Goal: Task Accomplishment & Management: Use online tool/utility

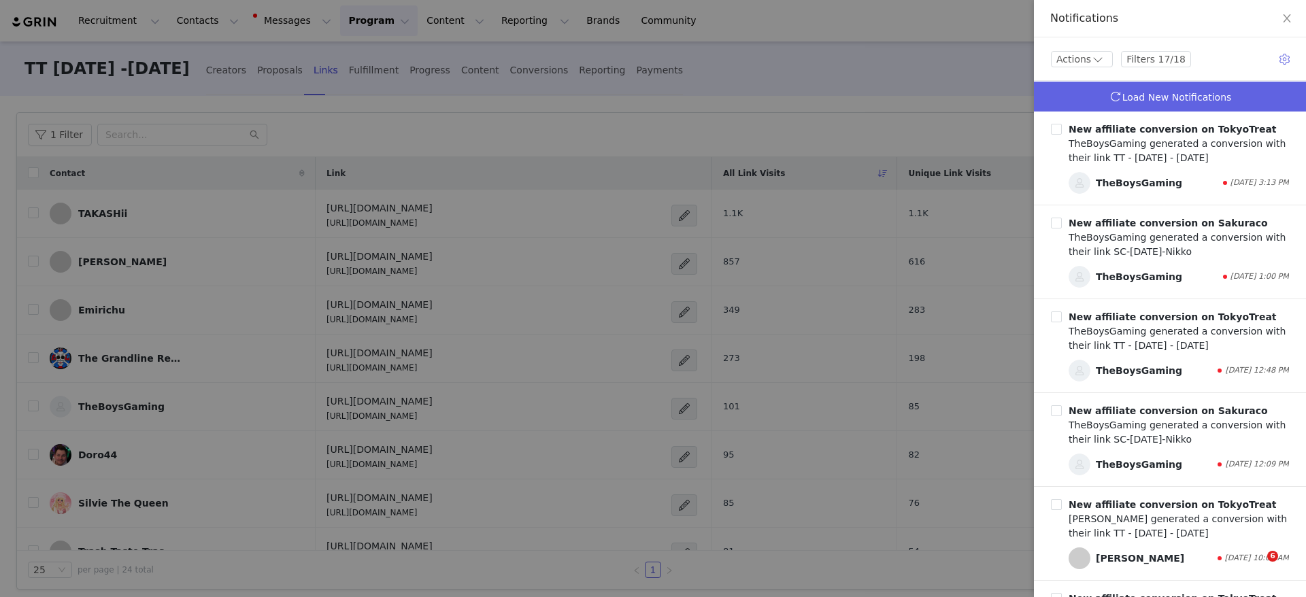
click at [1110, 95] on link "Load New Notifications" at bounding box center [1170, 97] width 272 height 30
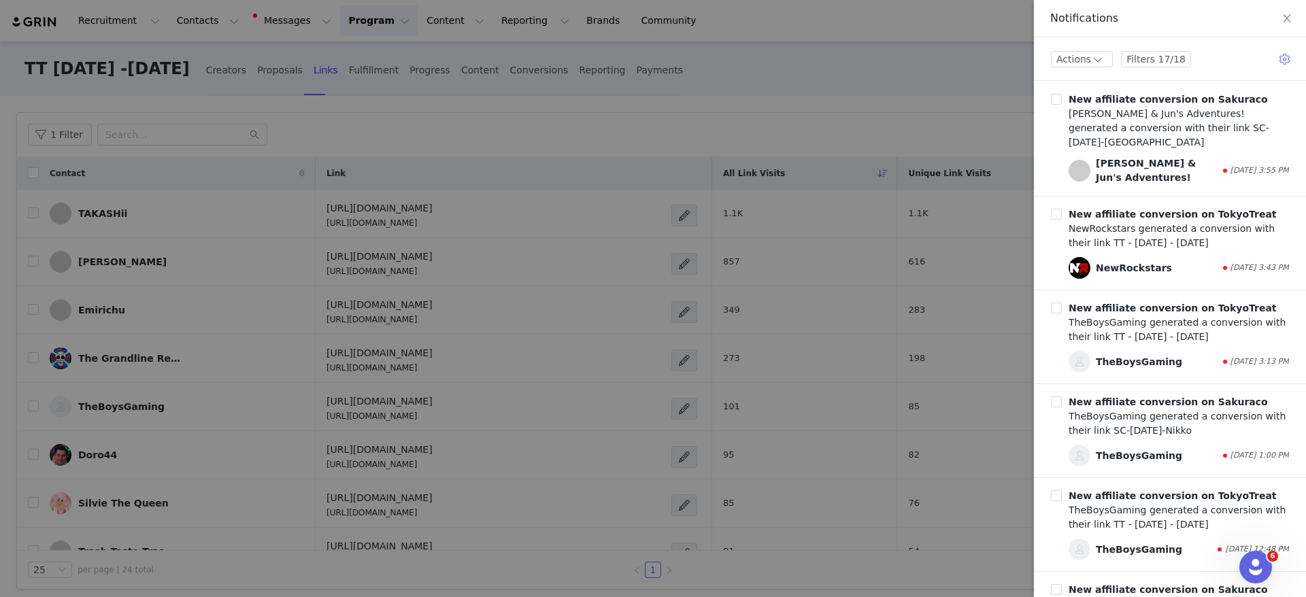
click at [730, 35] on div at bounding box center [653, 298] width 1306 height 597
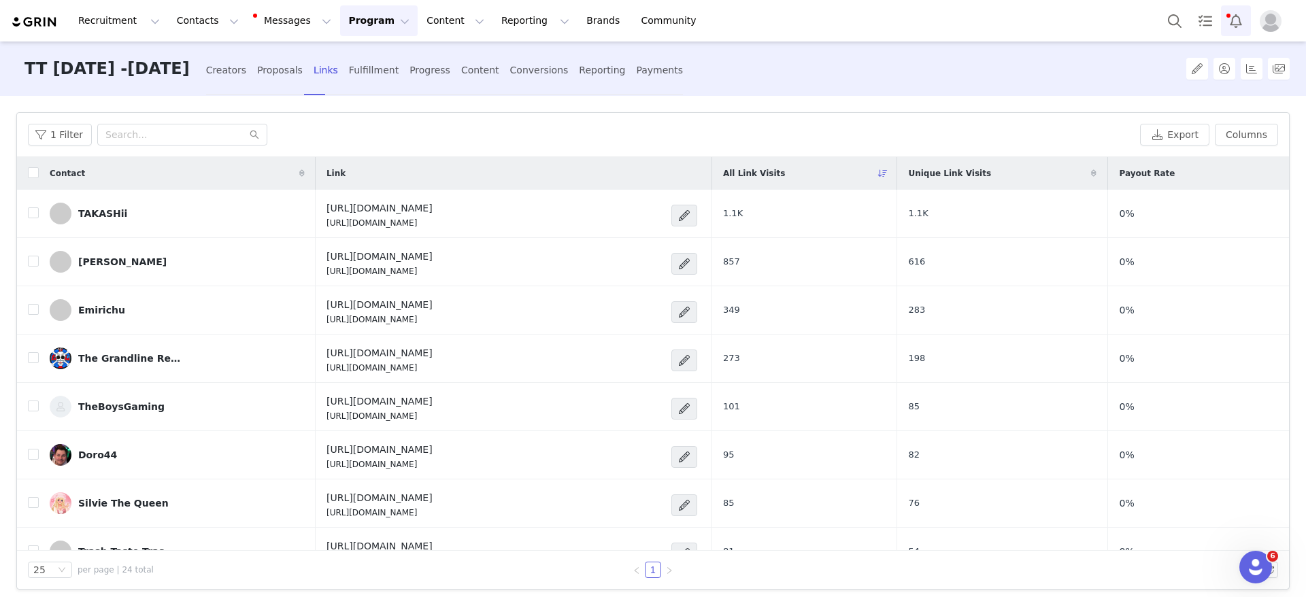
click at [1231, 31] on button "Notifications" at bounding box center [1236, 20] width 30 height 31
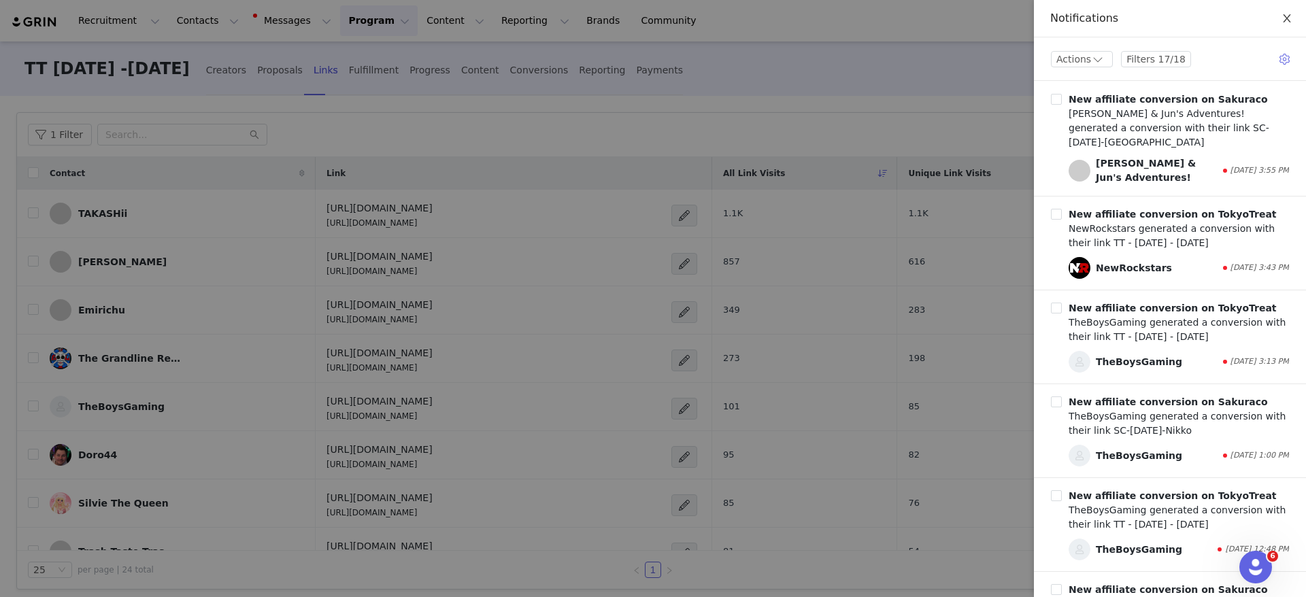
click at [1285, 11] on button "Close" at bounding box center [1287, 19] width 38 height 38
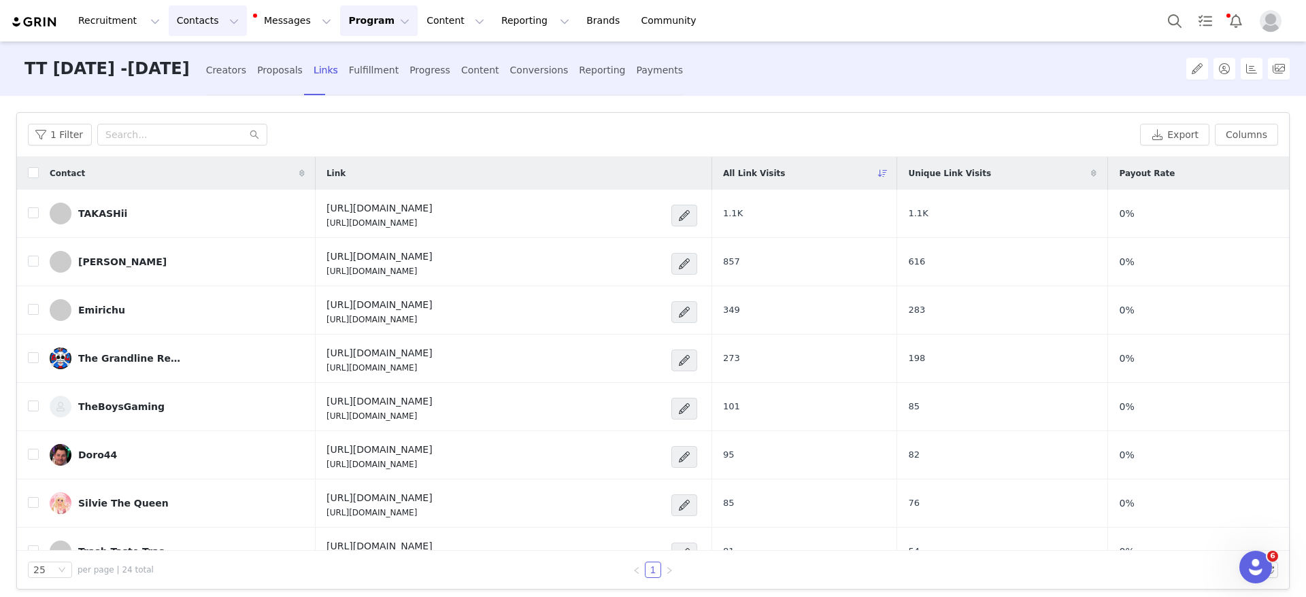
click at [172, 29] on button "Contacts Contacts" at bounding box center [208, 20] width 78 height 31
click at [195, 61] on p "Creators" at bounding box center [187, 60] width 41 height 14
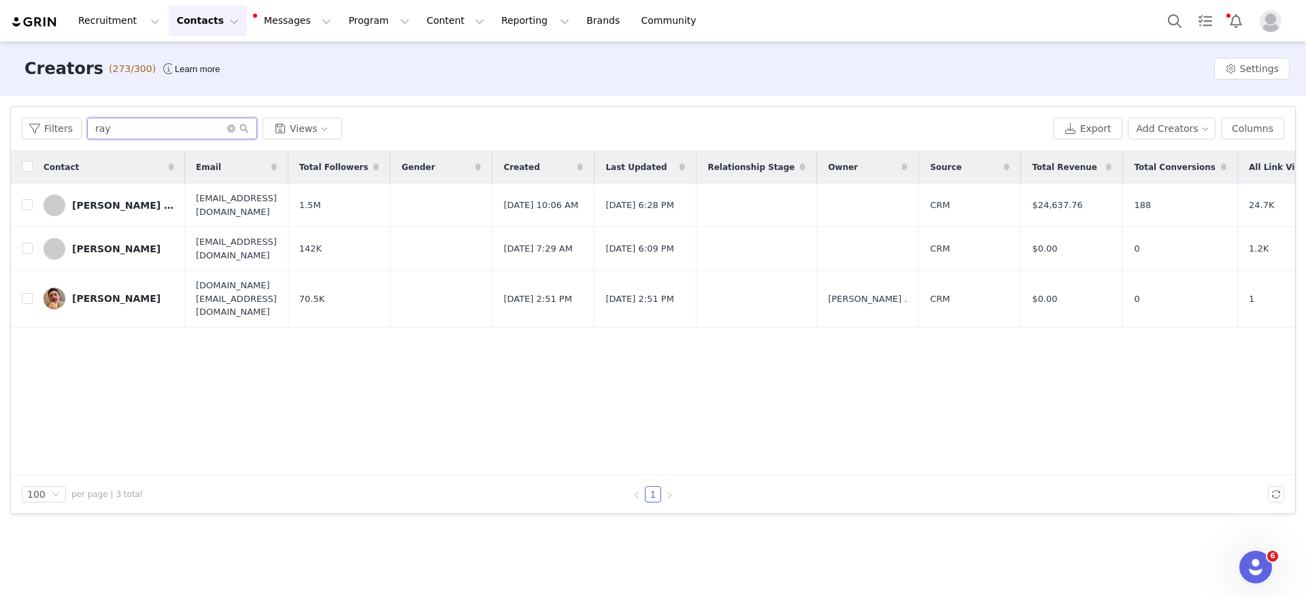
click at [121, 127] on input "ray" at bounding box center [172, 129] width 170 height 22
drag, startPoint x: 118, startPoint y: 129, endPoint x: 70, endPoint y: 129, distance: 47.6
click at [70, 129] on div "Filters ray Views" at bounding box center [535, 129] width 1026 height 22
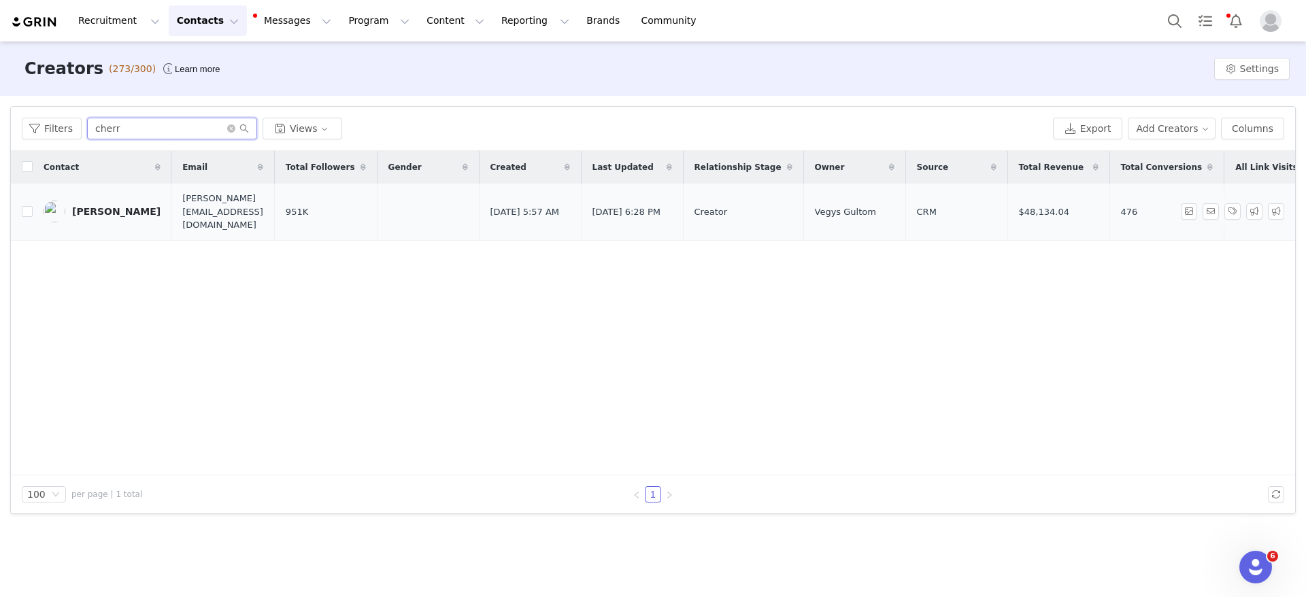
type input "cherr"
click at [112, 206] on div "[PERSON_NAME]" at bounding box center [116, 211] width 88 height 11
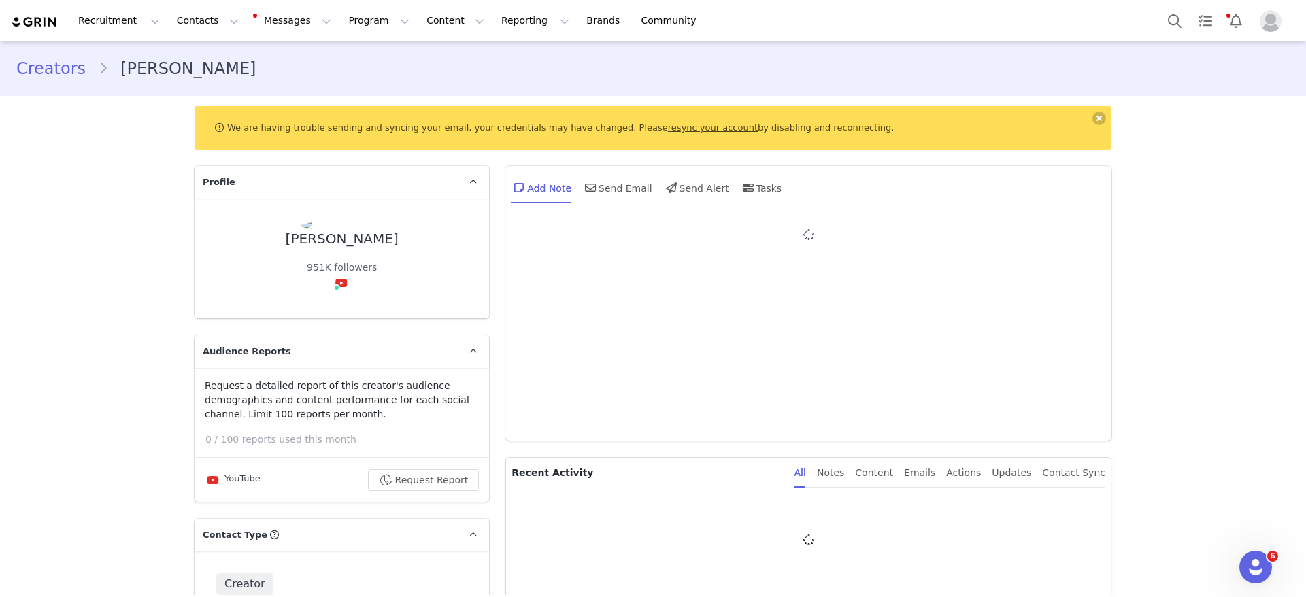
type input "+1 ([GEOGRAPHIC_DATA])"
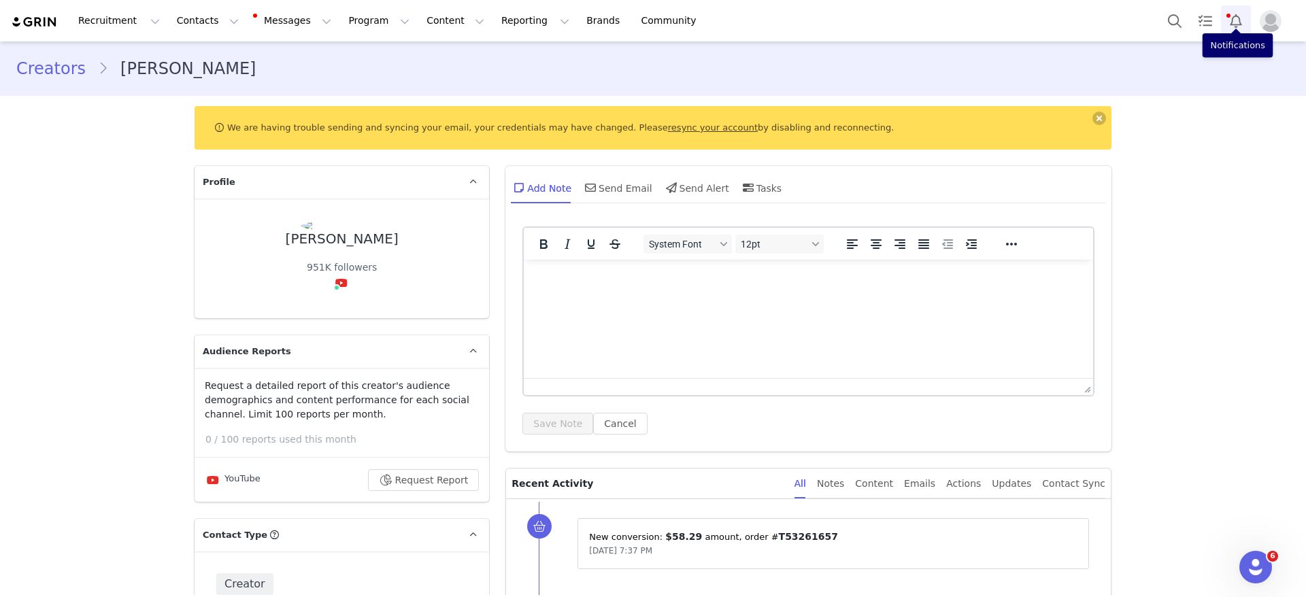
click at [1235, 24] on button "Notifications" at bounding box center [1236, 20] width 30 height 31
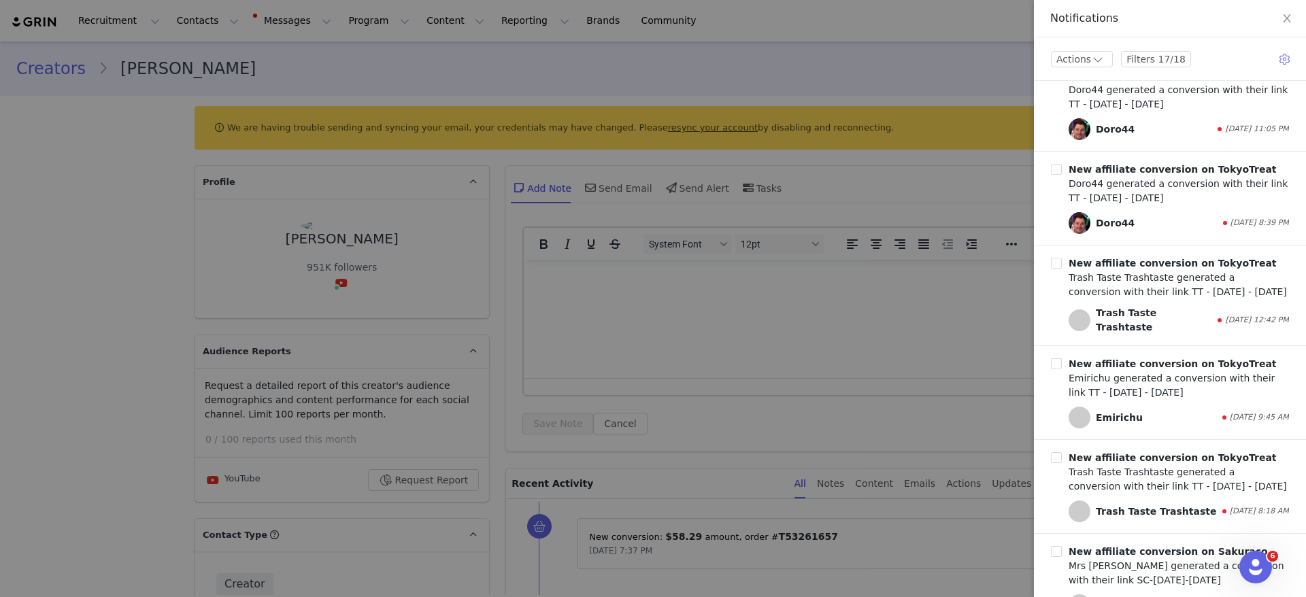
scroll to position [1225, 0]
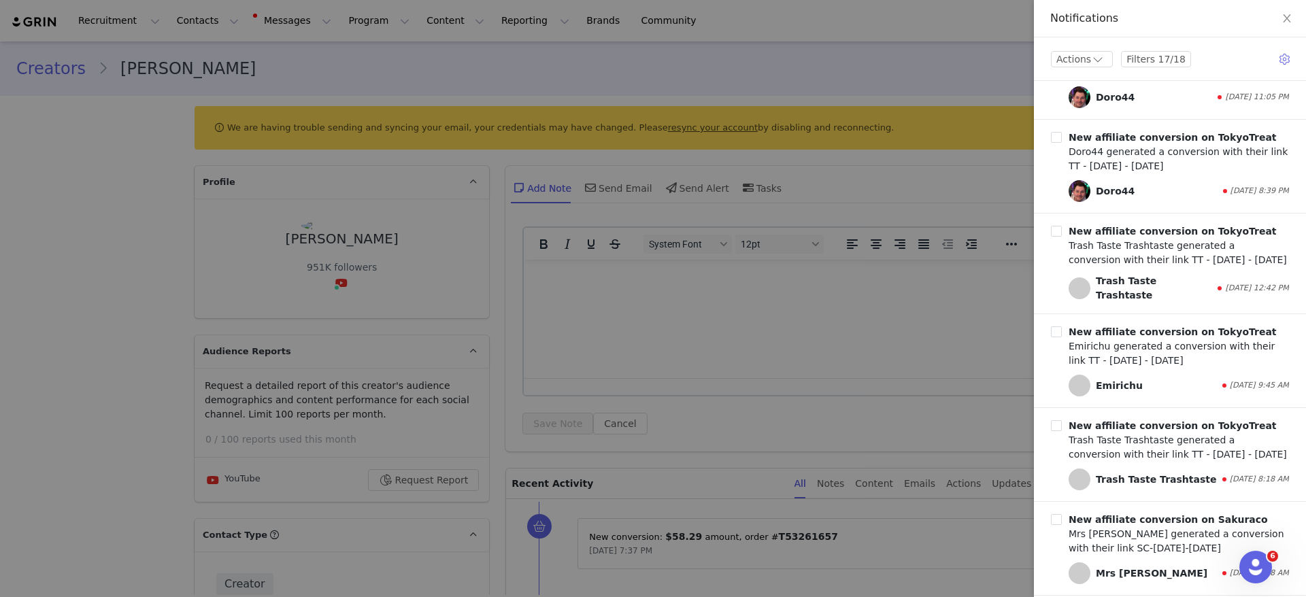
click at [580, 212] on div at bounding box center [653, 298] width 1306 height 597
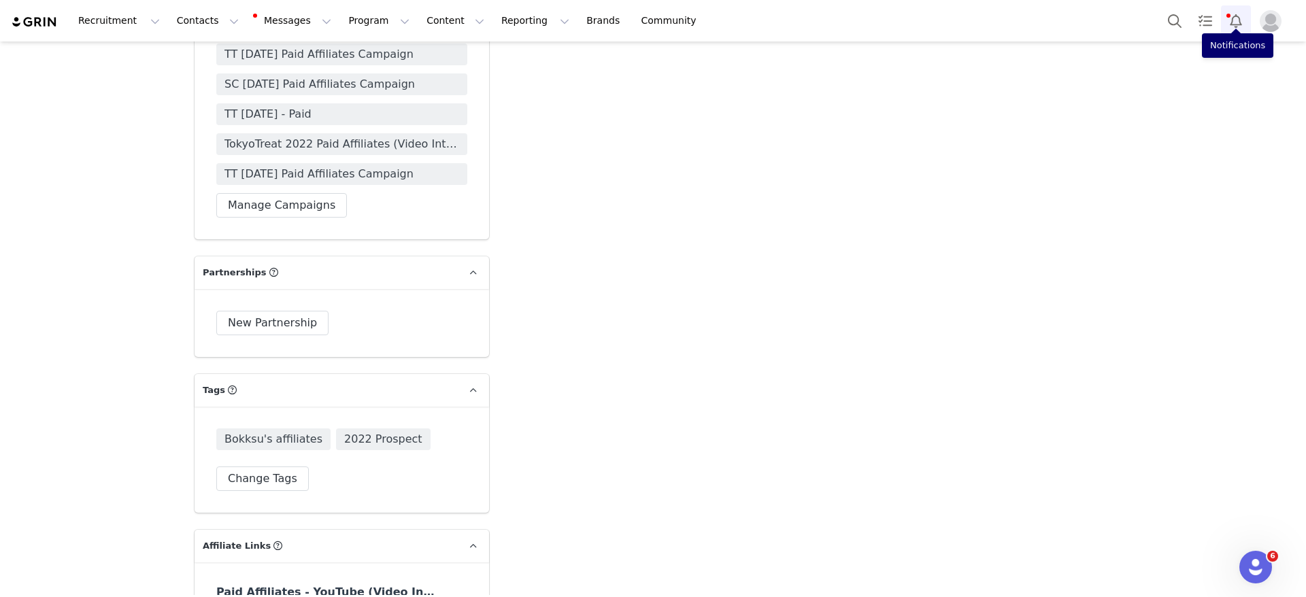
scroll to position [3776, 0]
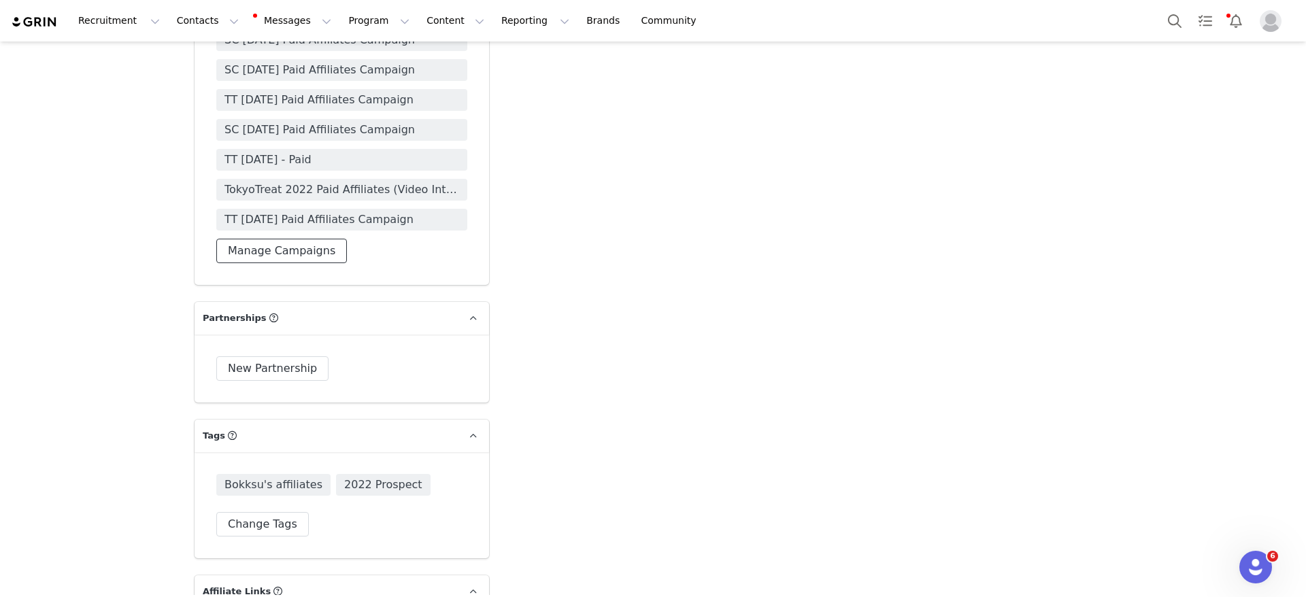
click at [314, 254] on button "Manage Campaigns" at bounding box center [281, 251] width 131 height 24
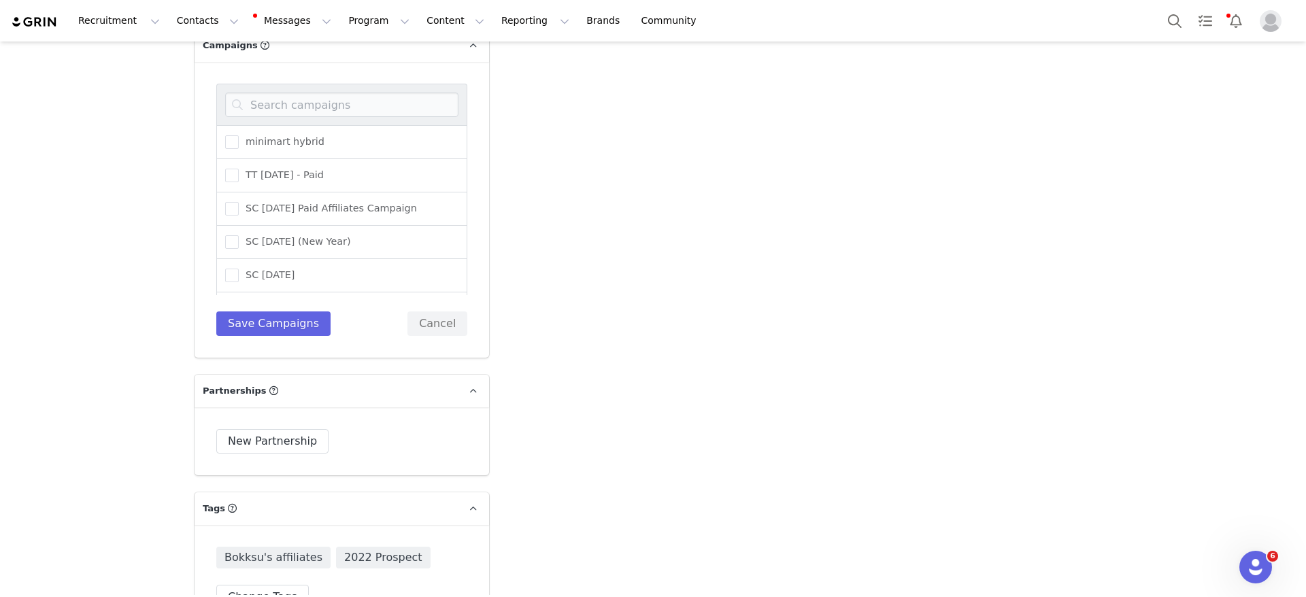
scroll to position [3266, 0]
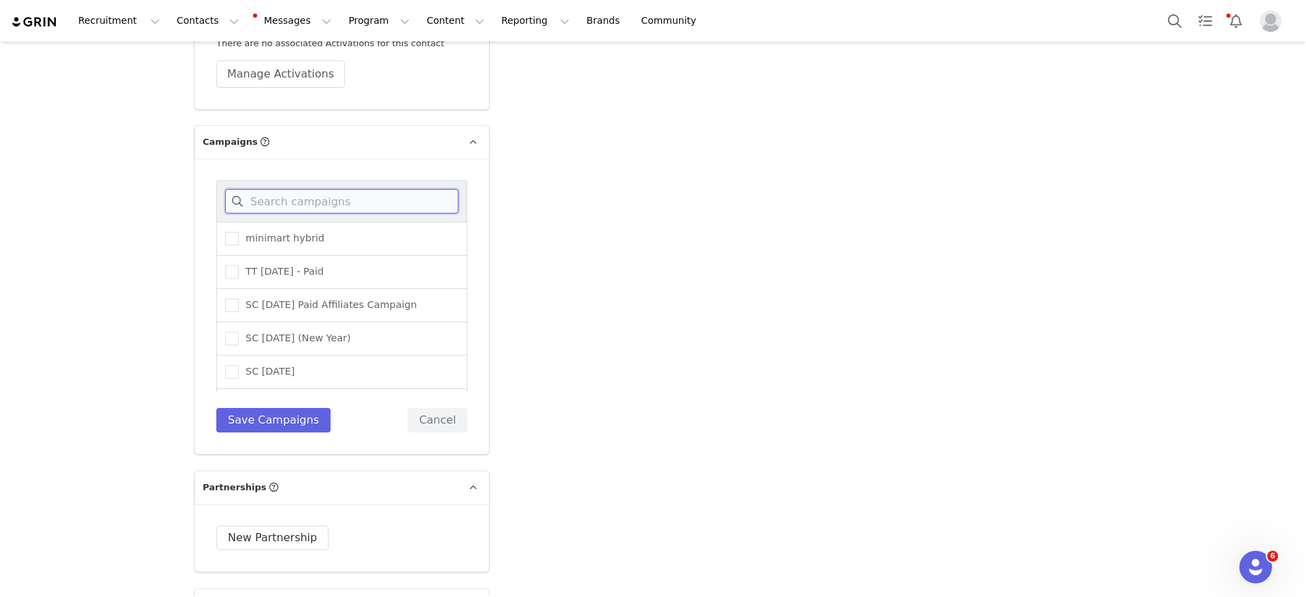
click at [384, 194] on input at bounding box center [341, 201] width 233 height 24
type input "o"
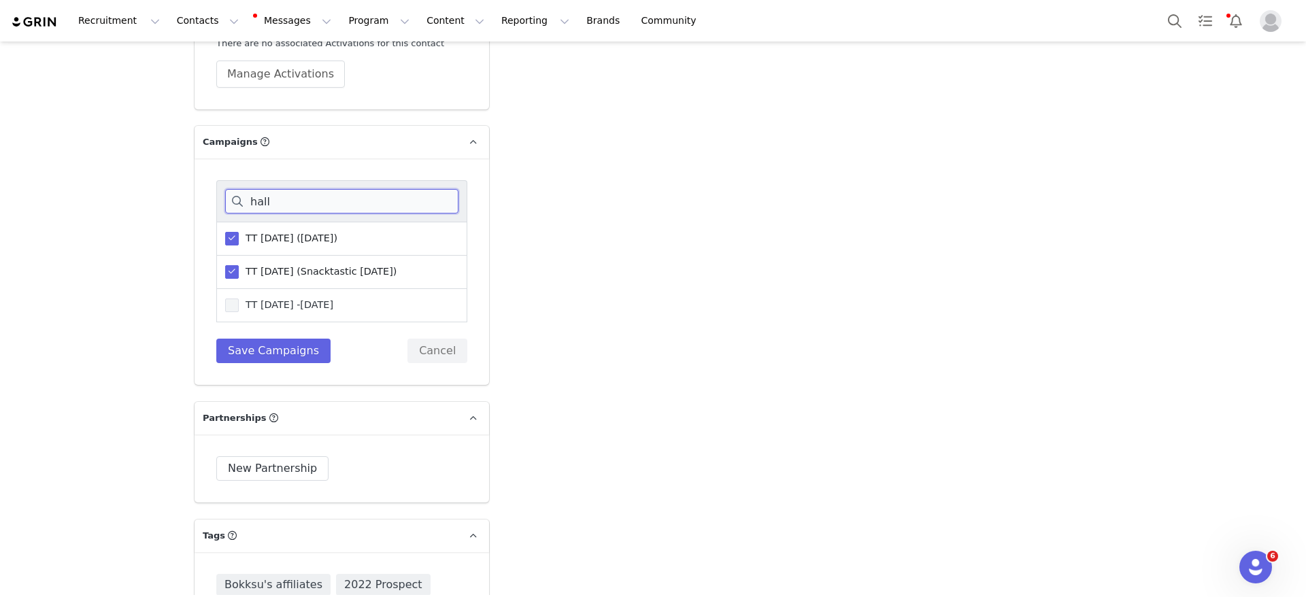
type input "hall"
click at [269, 299] on span "TT [DATE] -[DATE]" at bounding box center [286, 305] width 95 height 13
click at [239, 299] on input "TT [DATE] -[DATE]" at bounding box center [239, 299] width 0 height 0
click at [254, 339] on button "Save Campaigns" at bounding box center [273, 351] width 114 height 24
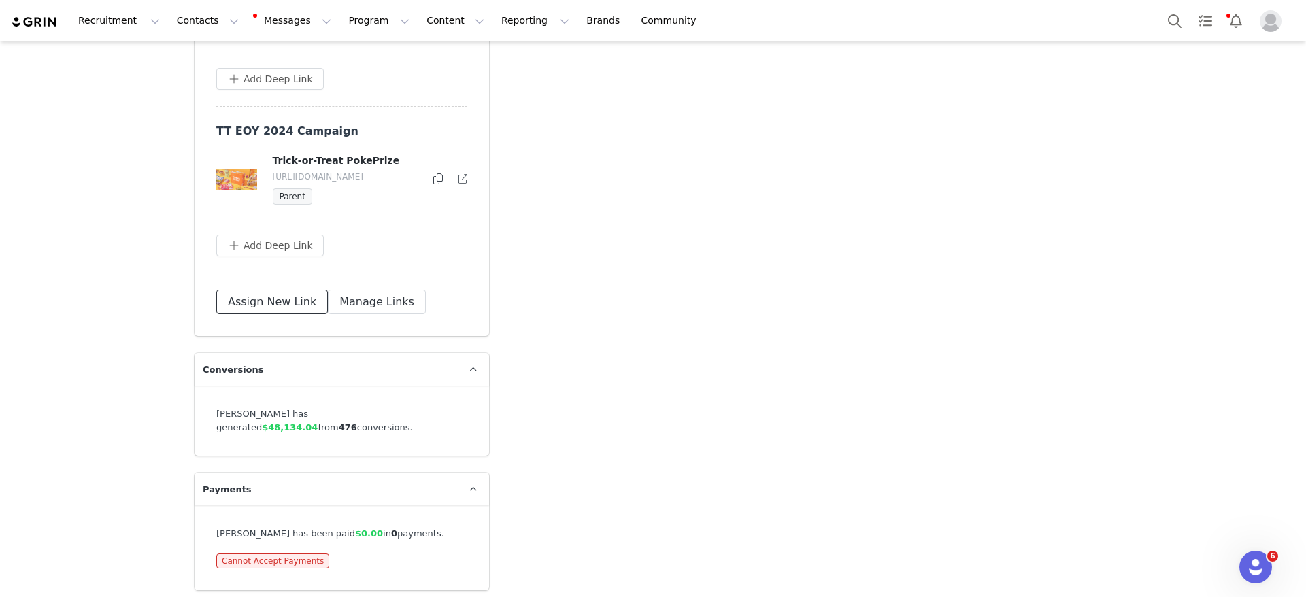
click at [268, 314] on button "Assign New Link" at bounding box center [272, 302] width 112 height 24
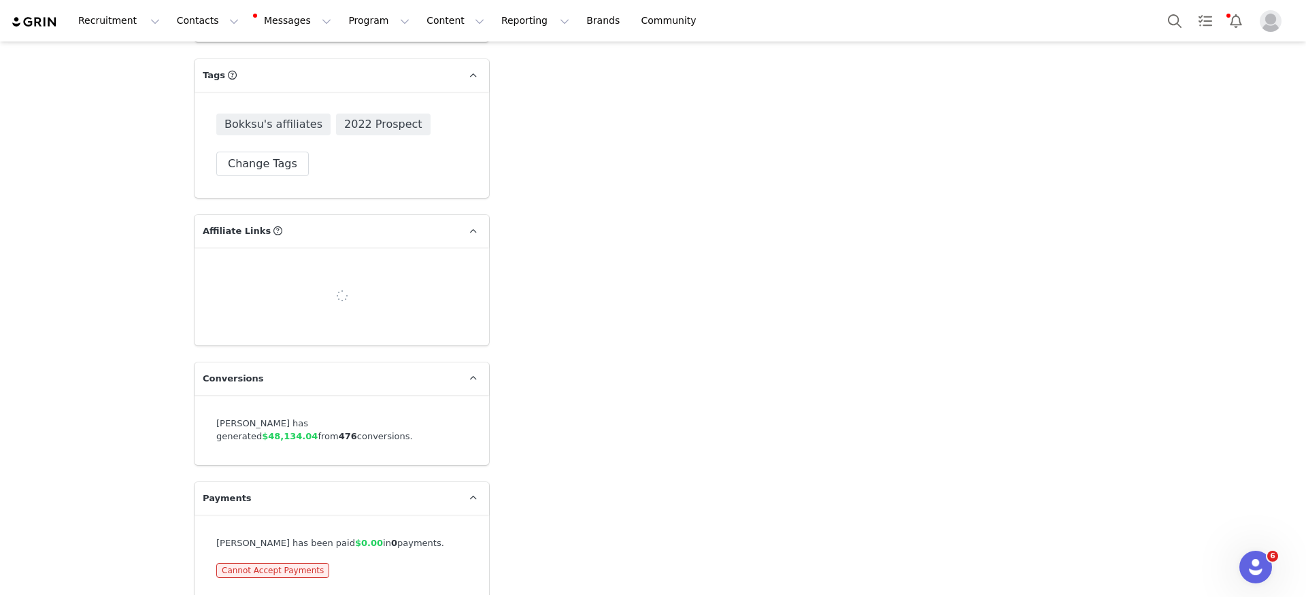
scroll to position [4194, 0]
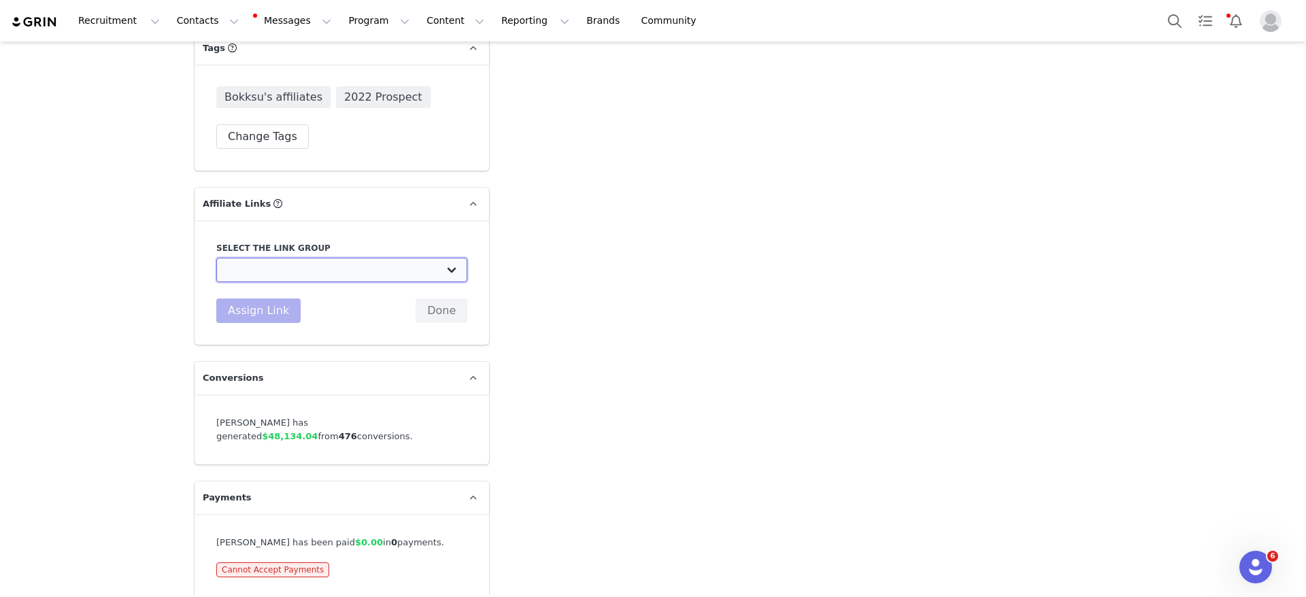
click at [339, 268] on select "Paid Affiliate - YouTube (Dedicated Video): [URL][DOMAIN_NAME] Commission Based…" at bounding box center [341, 270] width 251 height 24
select select "32980"
click at [216, 258] on select "Paid Affiliate - YouTube (Dedicated Video): [URL][DOMAIN_NAME] Commission Based…" at bounding box center [341, 270] width 251 height 24
click at [264, 301] on button "Assign Link" at bounding box center [258, 311] width 84 height 24
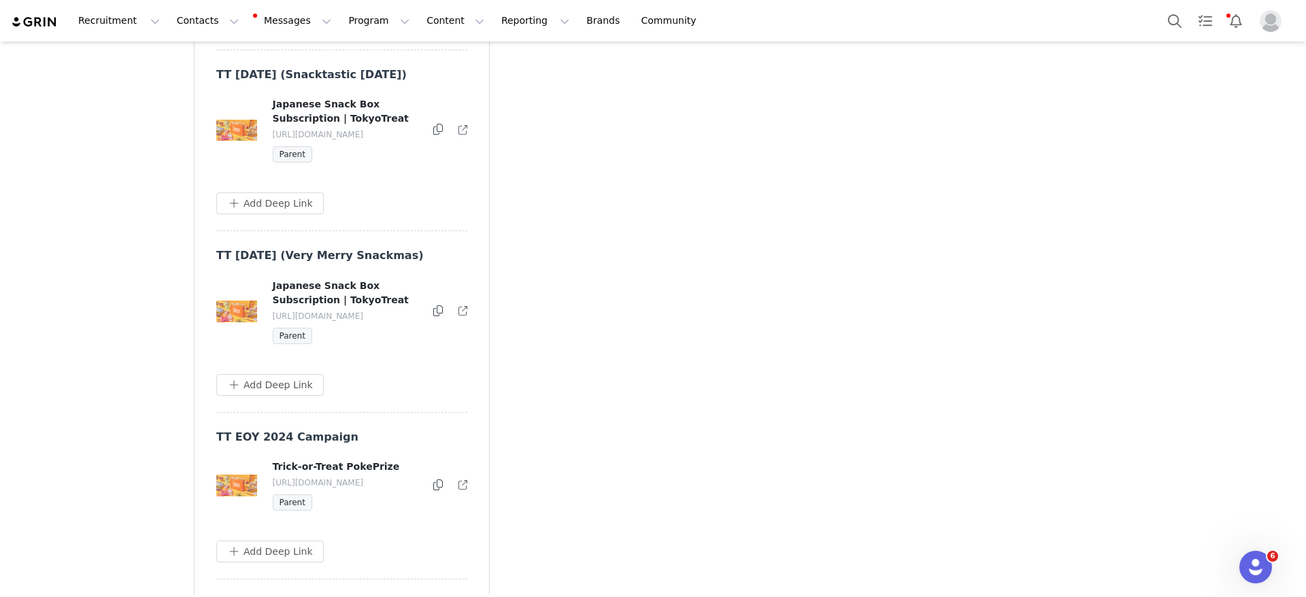
scroll to position [7938, 0]
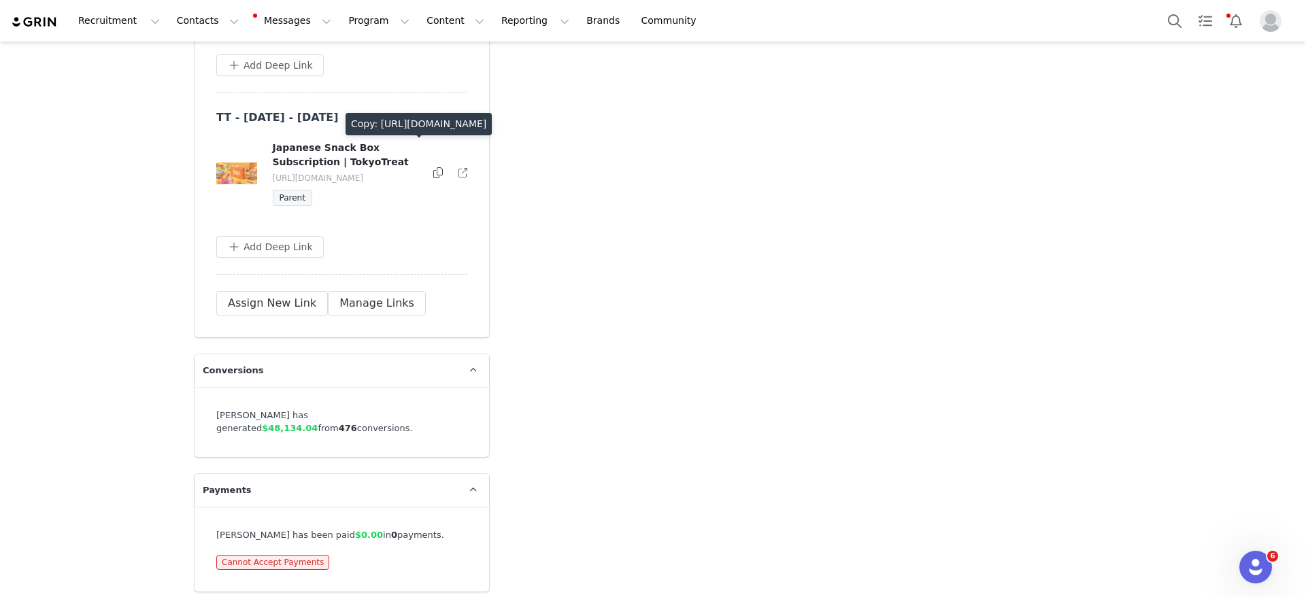
click at [433, 178] on icon at bounding box center [438, 172] width 10 height 11
